Goal: Information Seeking & Learning: Learn about a topic

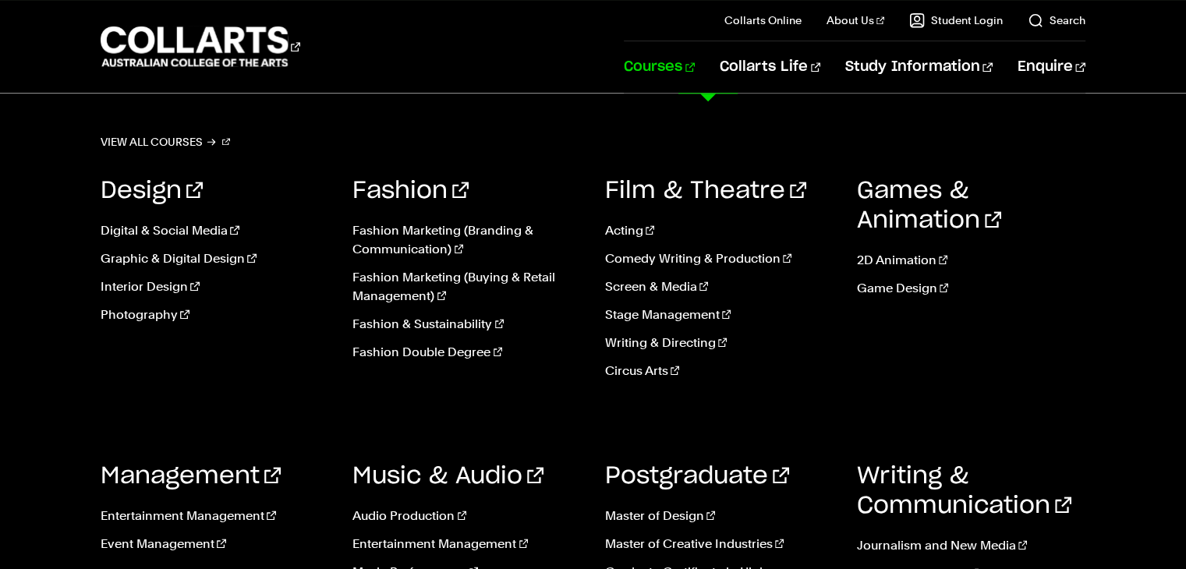
scroll to position [1522, 0]
click at [677, 522] on link "Master of Design" at bounding box center [719, 516] width 229 height 19
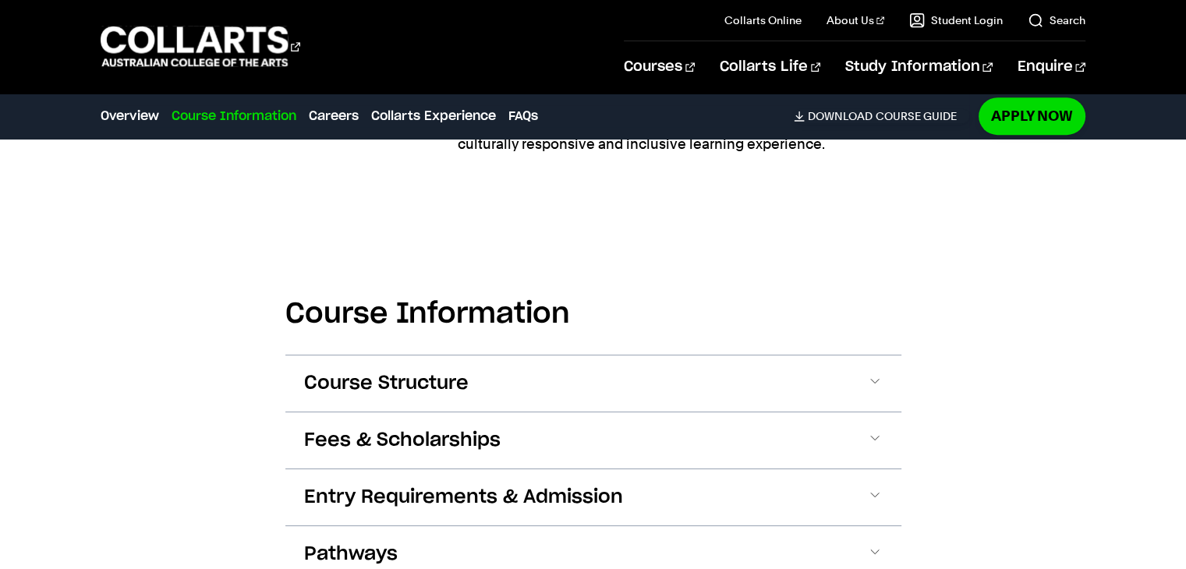
scroll to position [955, 0]
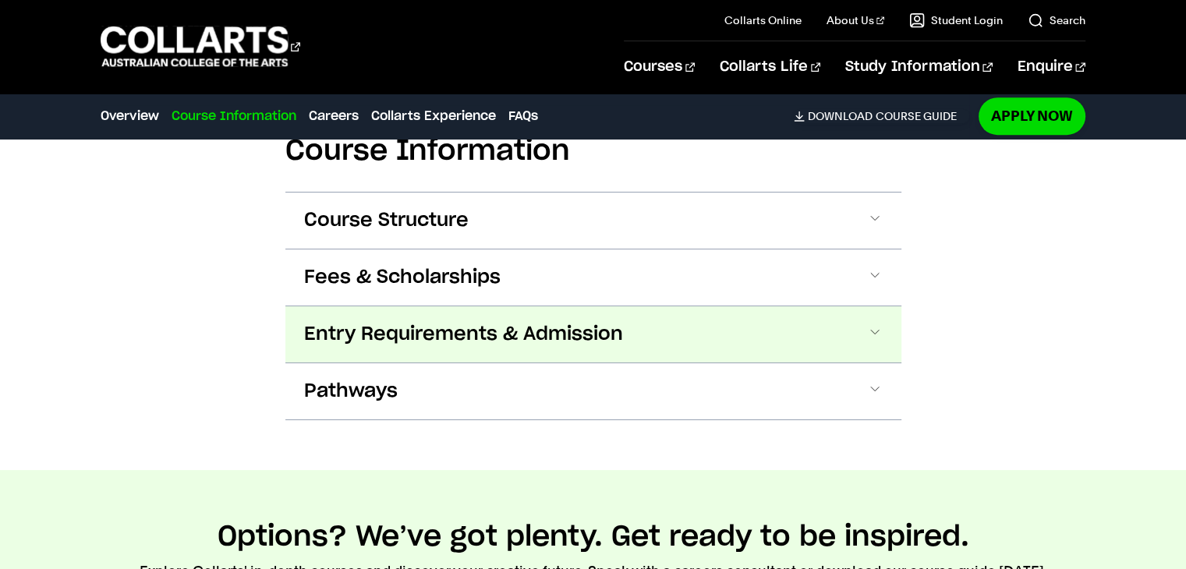
click at [698, 345] on button "Entry Requirements & Admission" at bounding box center [593, 335] width 616 height 56
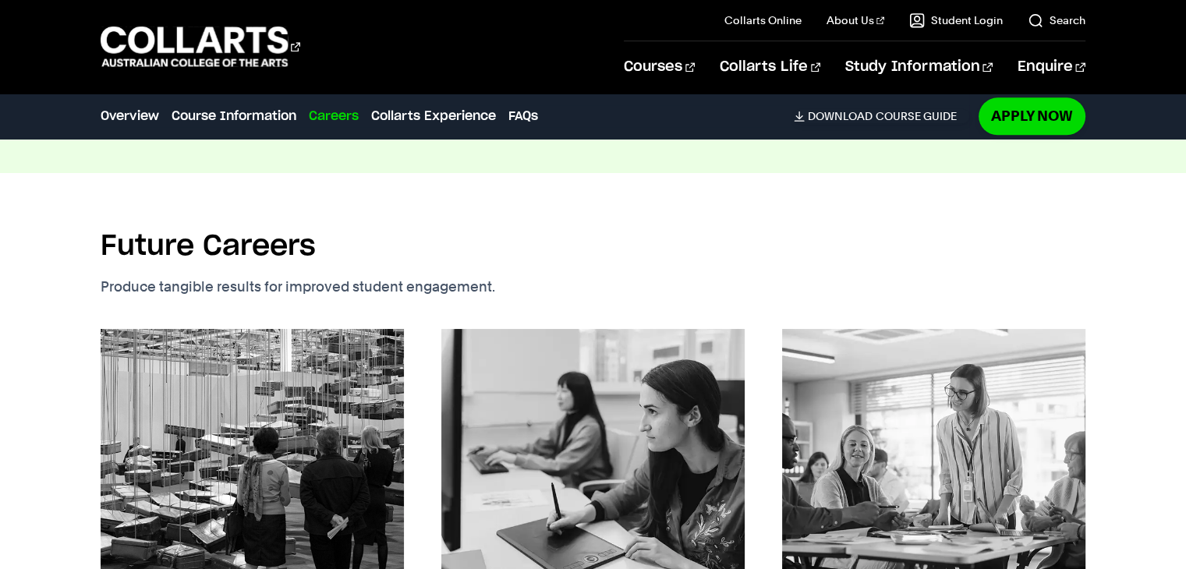
scroll to position [2002, 0]
